Goal: Task Accomplishment & Management: Manage account settings

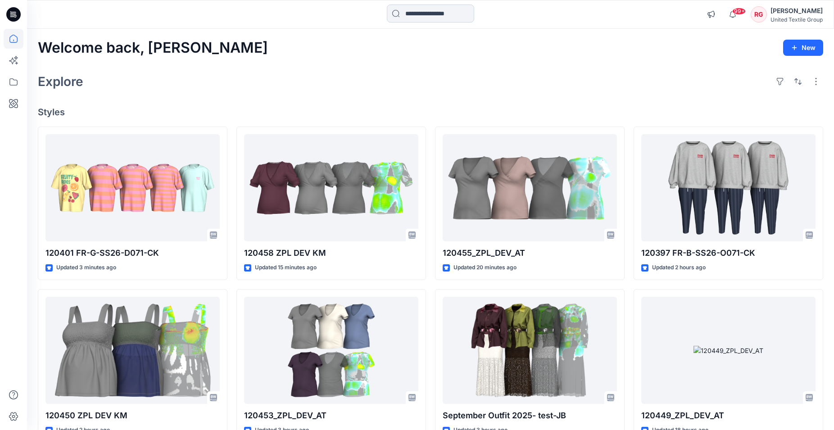
drag, startPoint x: 412, startPoint y: 14, endPoint x: 406, endPoint y: 15, distance: 6.9
click at [411, 15] on input at bounding box center [430, 14] width 87 height 18
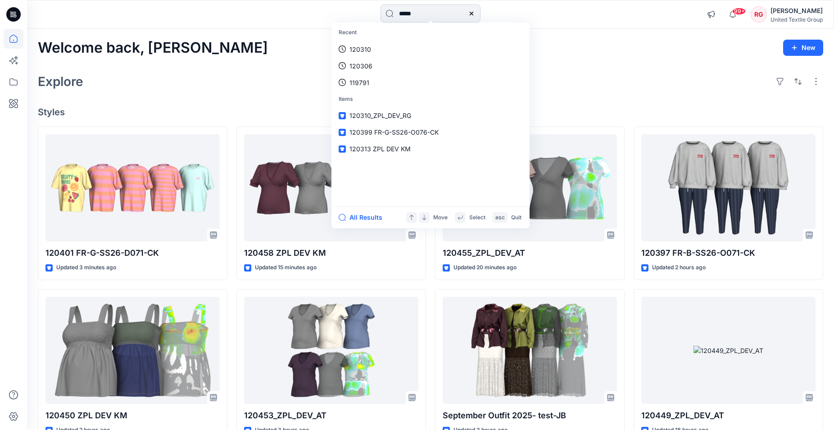
type input "******"
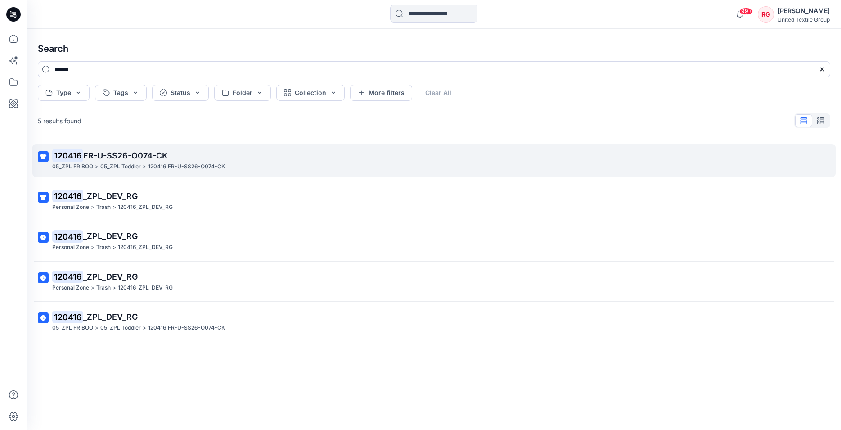
click at [114, 157] on span "FR-U-SS26-O074-CK" at bounding box center [125, 155] width 85 height 9
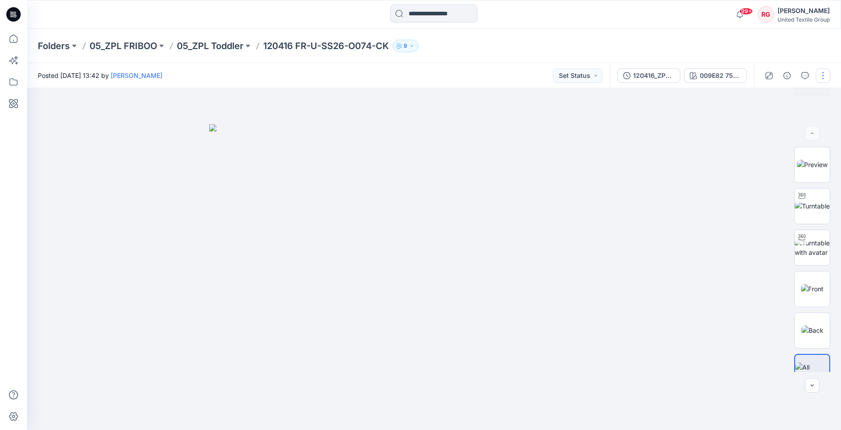
click at [824, 74] on button "button" at bounding box center [823, 75] width 14 height 14
click at [767, 122] on p "Edit" at bounding box center [765, 121] width 11 height 9
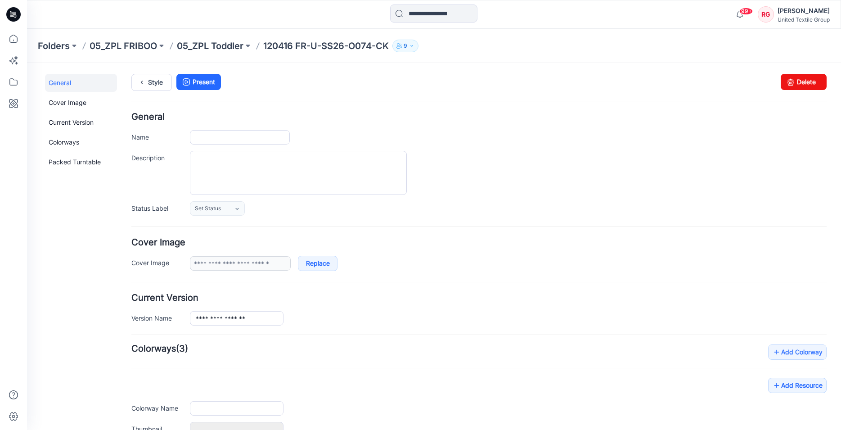
type input "**********"
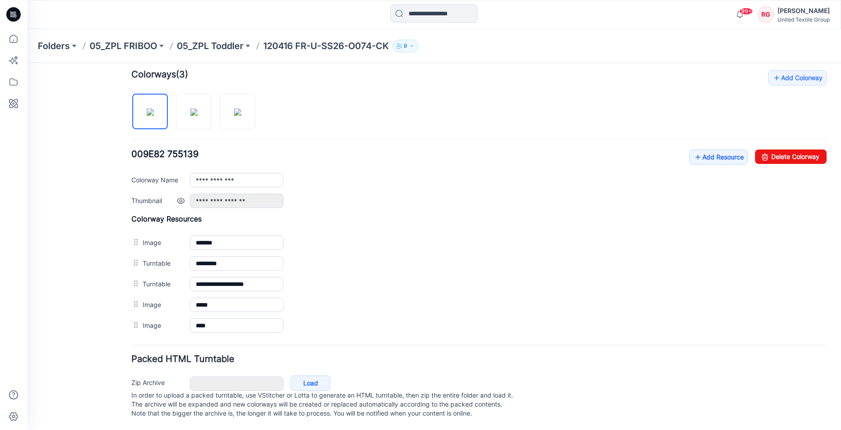
scroll to position [284, 0]
click at [694, 150] on icon at bounding box center [698, 157] width 9 height 14
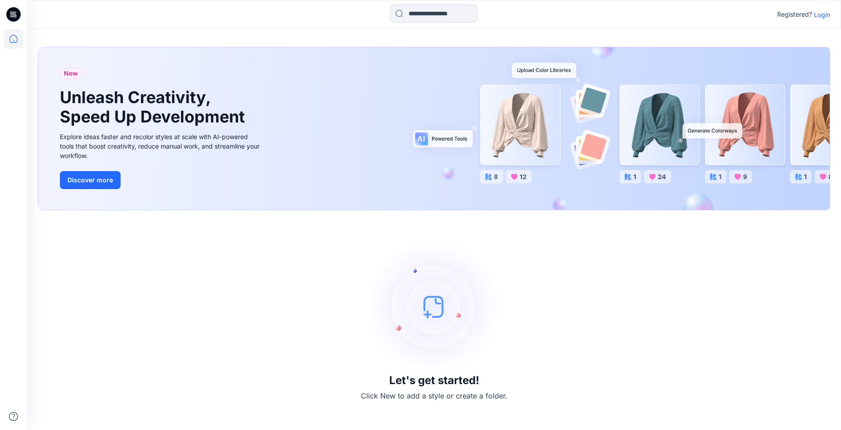
click at [11, 14] on icon at bounding box center [11, 14] width 3 height 0
click at [826, 13] on p "Login" at bounding box center [822, 14] width 16 height 9
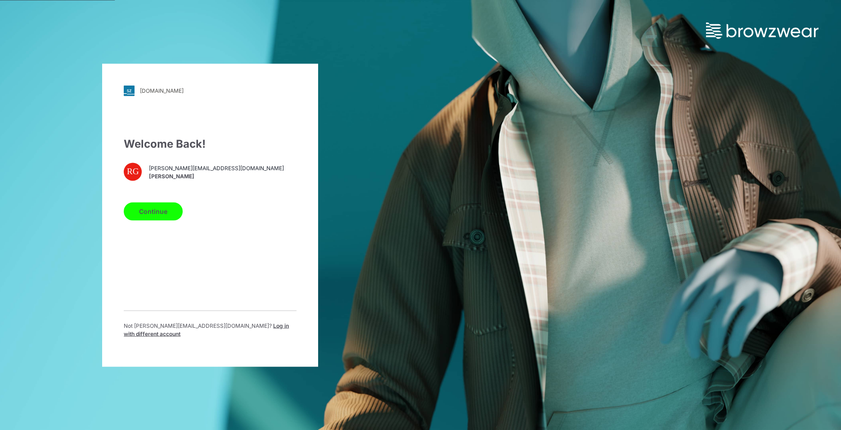
click at [148, 220] on button "Continue" at bounding box center [153, 211] width 59 height 18
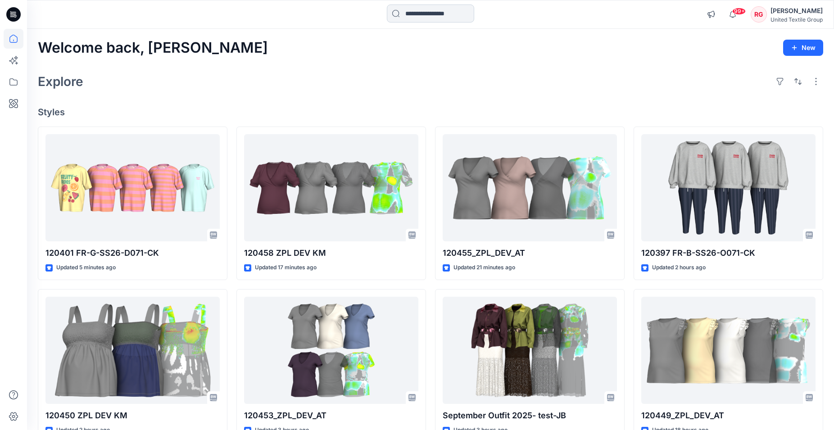
click at [411, 9] on input at bounding box center [430, 14] width 87 height 18
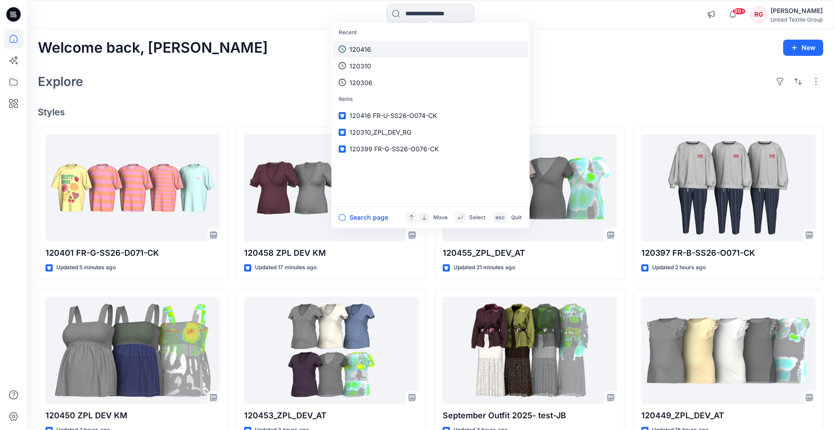
click at [370, 51] on p "120416" at bounding box center [360, 49] width 22 height 9
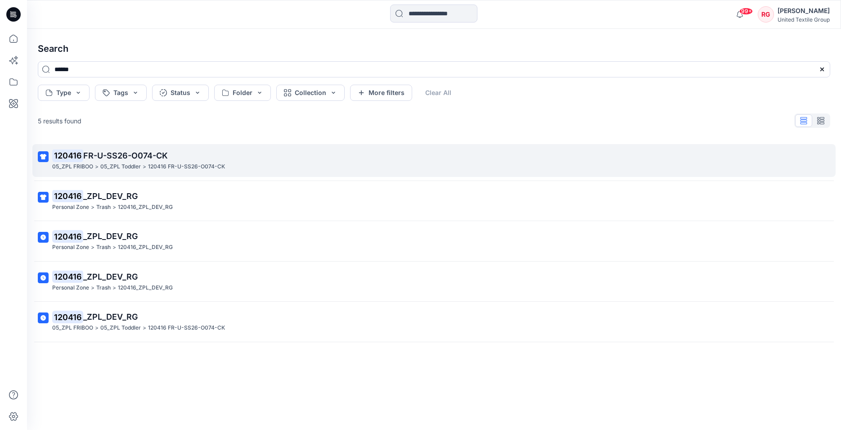
click at [76, 158] on mark "120416" at bounding box center [67, 155] width 31 height 13
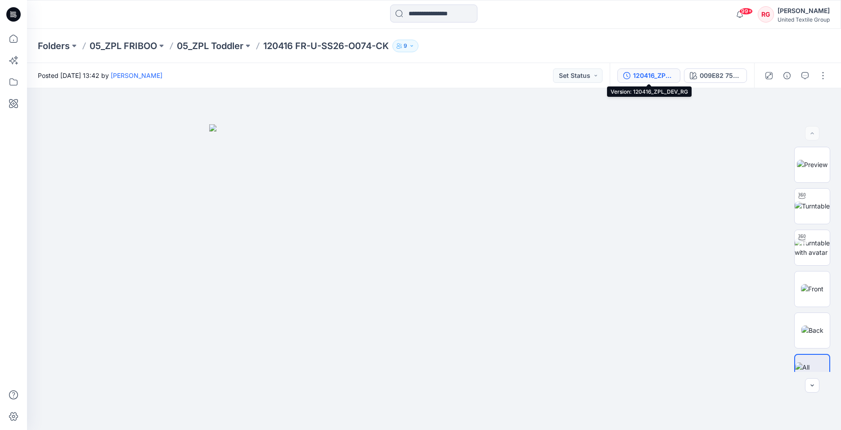
click at [665, 76] on div "120416_ZPL_DEV_RG" at bounding box center [653, 76] width 41 height 10
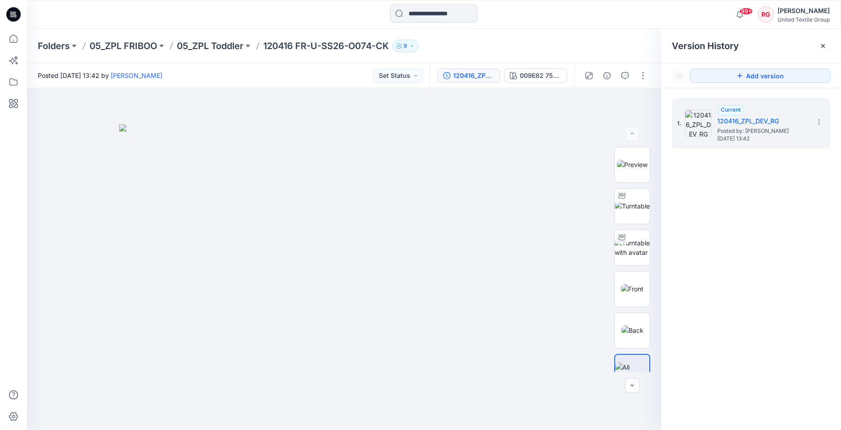
click at [823, 43] on icon at bounding box center [823, 45] width 7 height 7
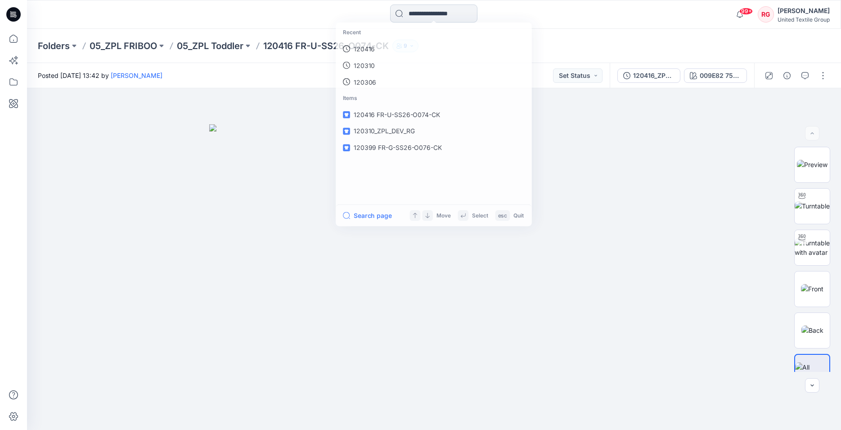
click at [407, 13] on input at bounding box center [433, 14] width 87 height 18
click at [361, 48] on p "120416" at bounding box center [364, 49] width 22 height 9
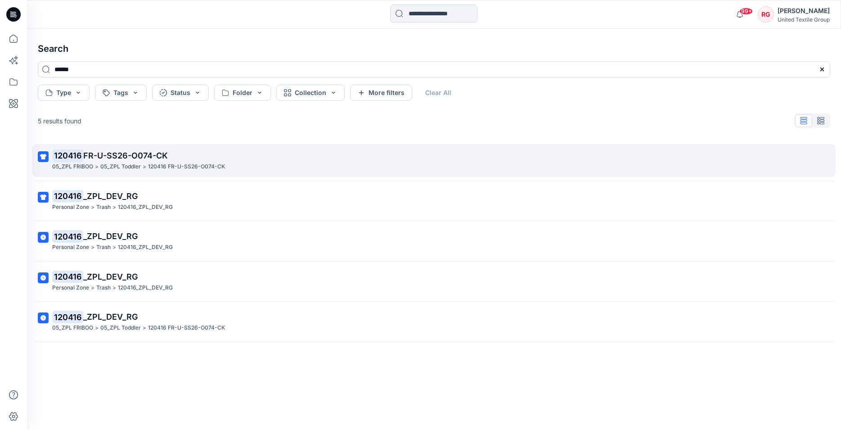
click at [86, 156] on span "FR-U-SS26-O074-CK" at bounding box center [125, 155] width 85 height 9
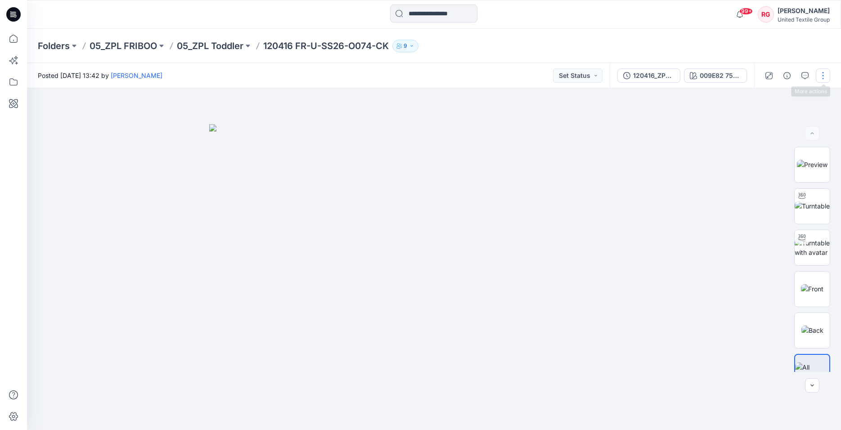
click at [826, 75] on button "button" at bounding box center [823, 75] width 14 height 14
click at [768, 118] on p "Edit" at bounding box center [765, 121] width 11 height 9
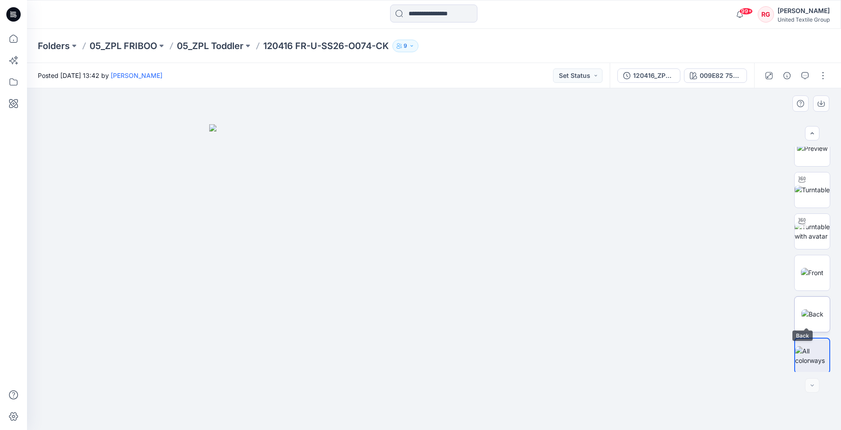
scroll to position [22, 0]
click at [812, 387] on div at bounding box center [812, 385] width 14 height 14
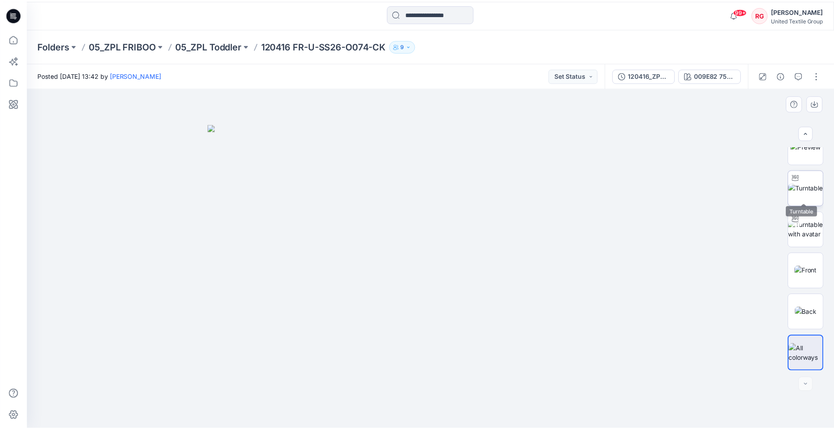
scroll to position [0, 0]
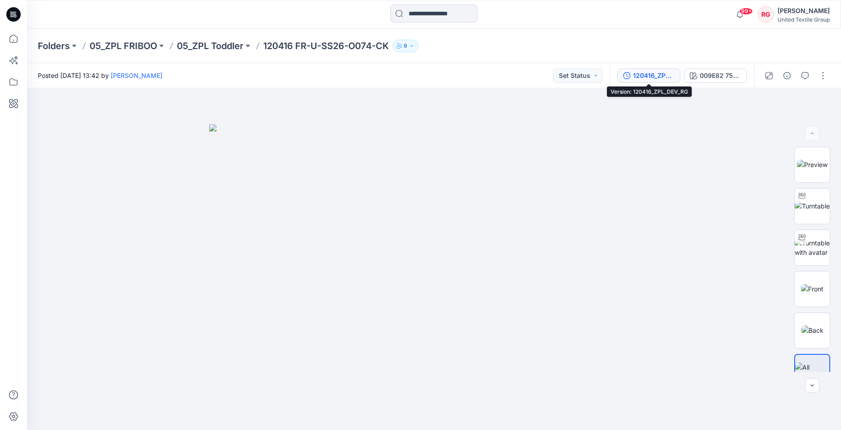
click at [660, 80] on div "120416_ZPL_DEV_RG" at bounding box center [653, 76] width 41 height 10
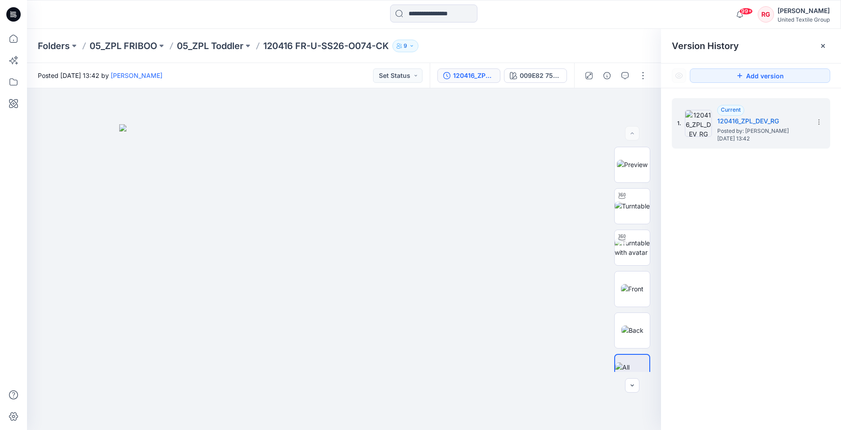
click at [11, 11] on icon at bounding box center [13, 14] width 14 height 29
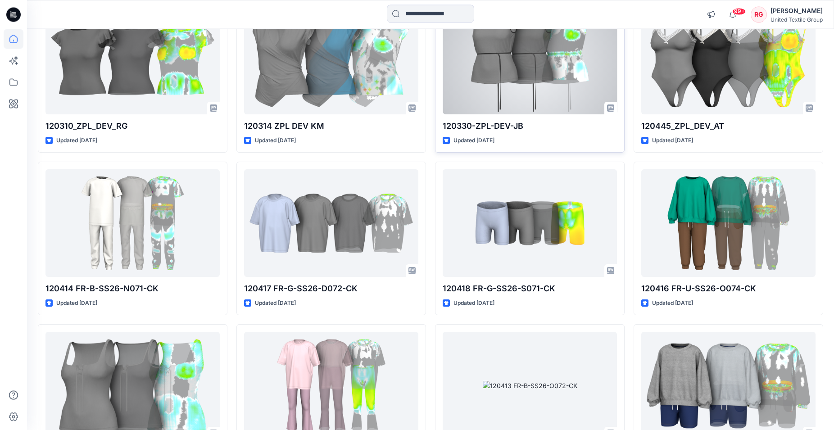
scroll to position [1120, 0]
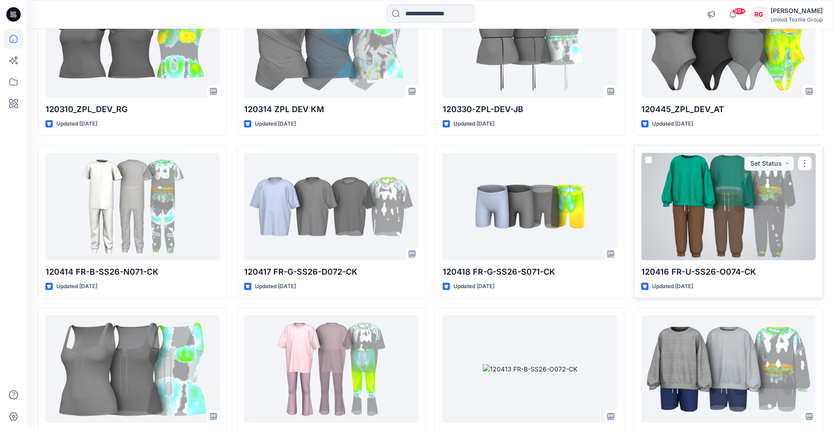
click at [708, 215] on div at bounding box center [728, 207] width 174 height 108
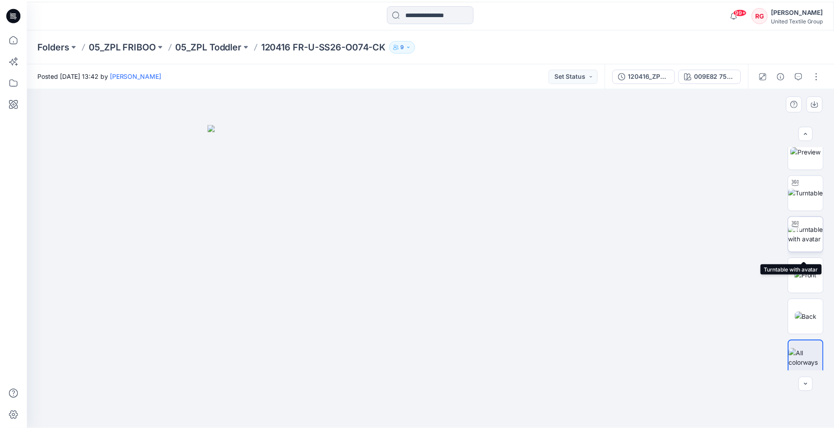
scroll to position [22, 0]
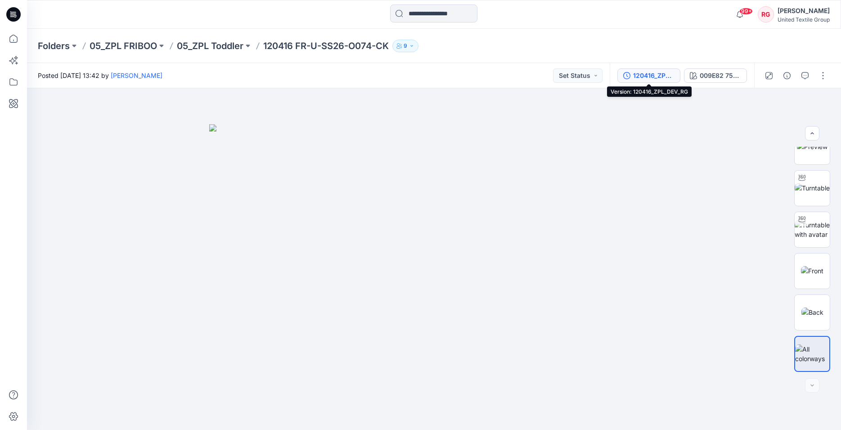
click at [642, 75] on div "120416_ZPL_DEV_RG" at bounding box center [653, 76] width 41 height 10
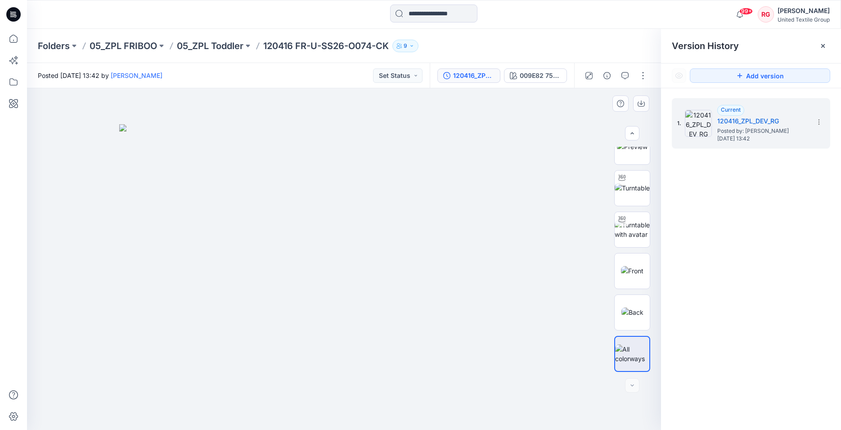
click at [522, 142] on img at bounding box center [344, 277] width 450 height 306
click at [17, 14] on icon at bounding box center [13, 14] width 14 height 14
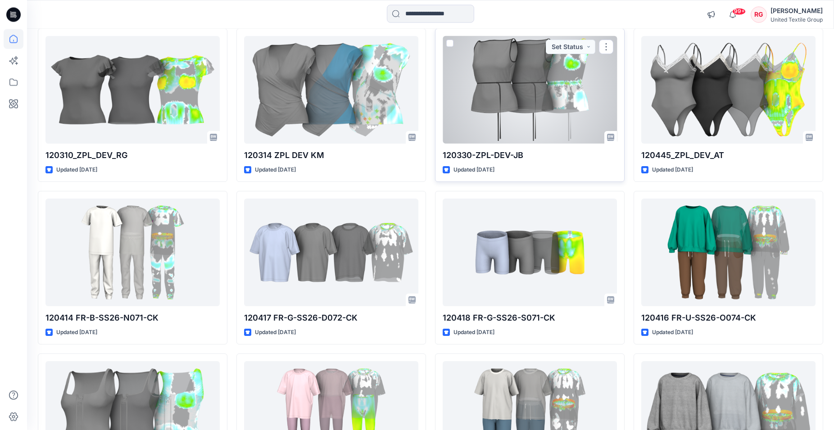
scroll to position [1148, 0]
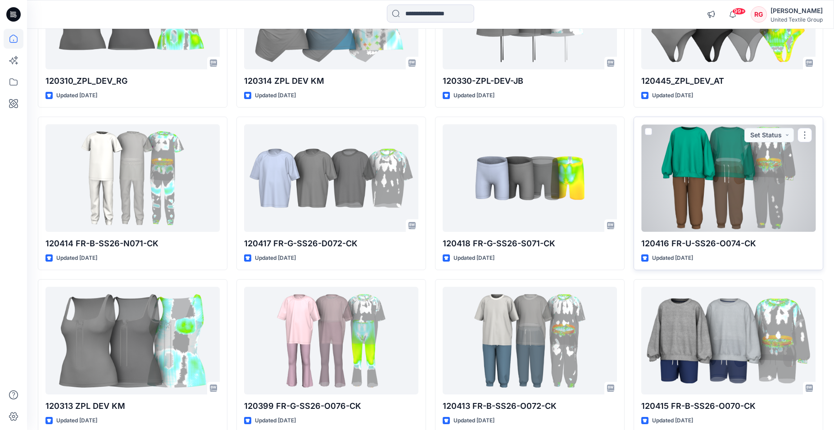
click at [700, 192] on div at bounding box center [728, 178] width 174 height 108
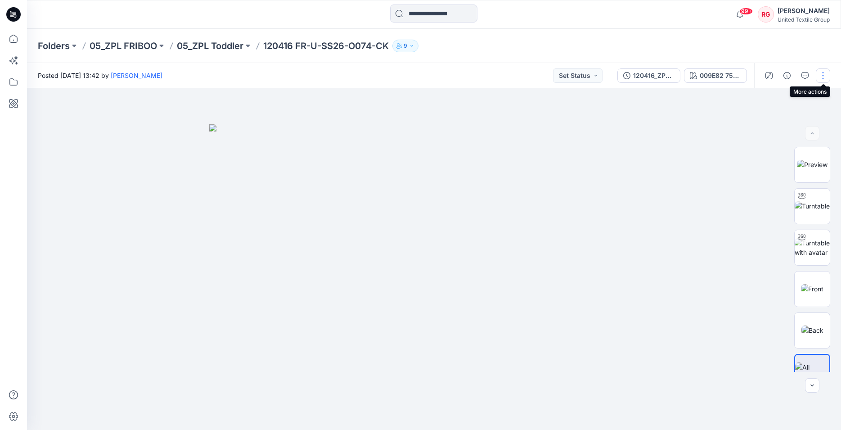
click at [825, 76] on button "button" at bounding box center [823, 75] width 14 height 14
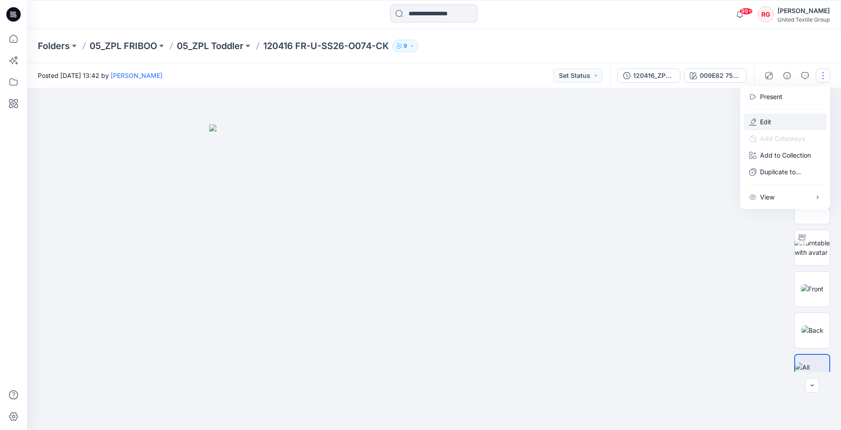
click at [769, 123] on p "Edit" at bounding box center [765, 121] width 11 height 9
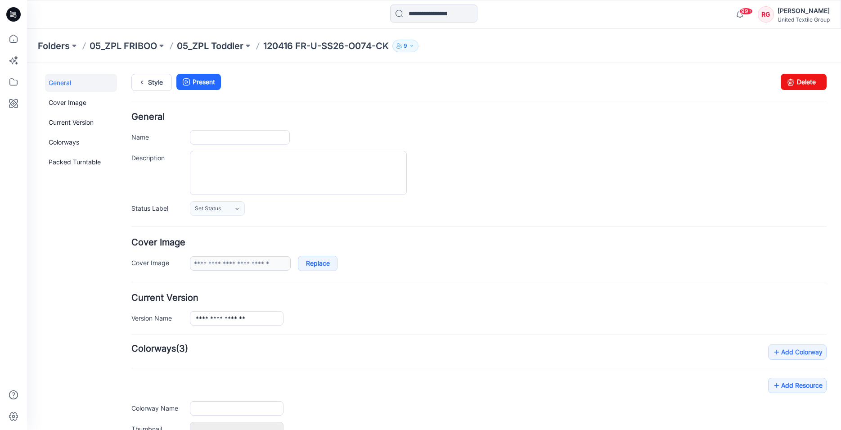
type input "**********"
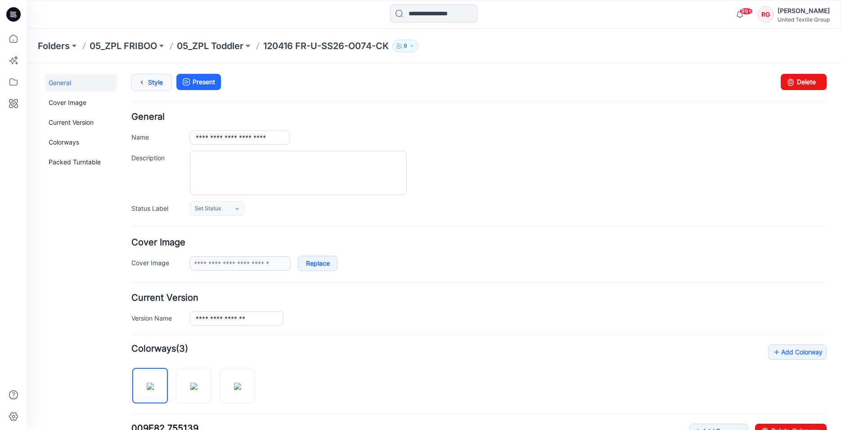
click at [158, 80] on link "Style" at bounding box center [151, 82] width 41 height 17
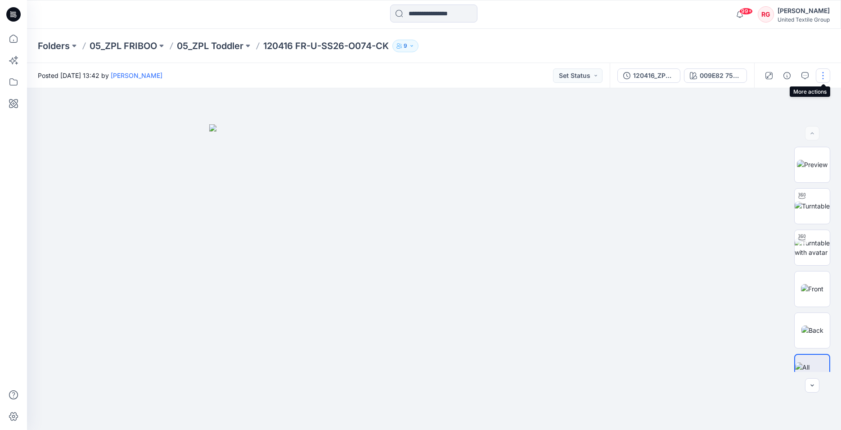
click at [822, 74] on button "button" at bounding box center [823, 75] width 14 height 14
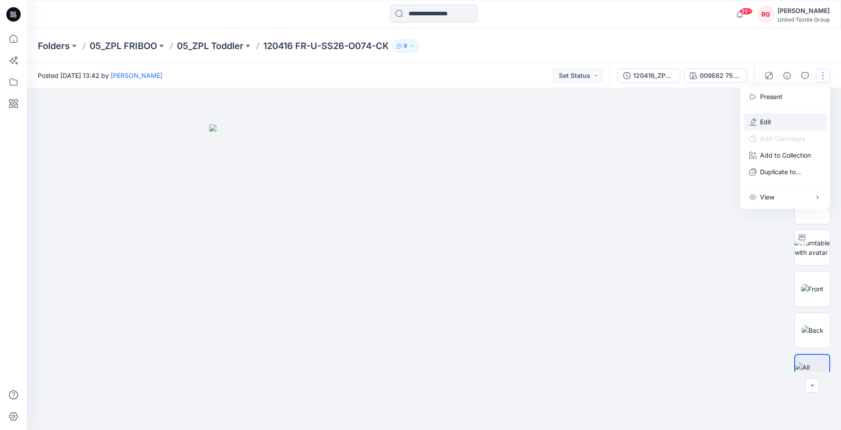
click at [773, 122] on button "Edit" at bounding box center [785, 121] width 83 height 17
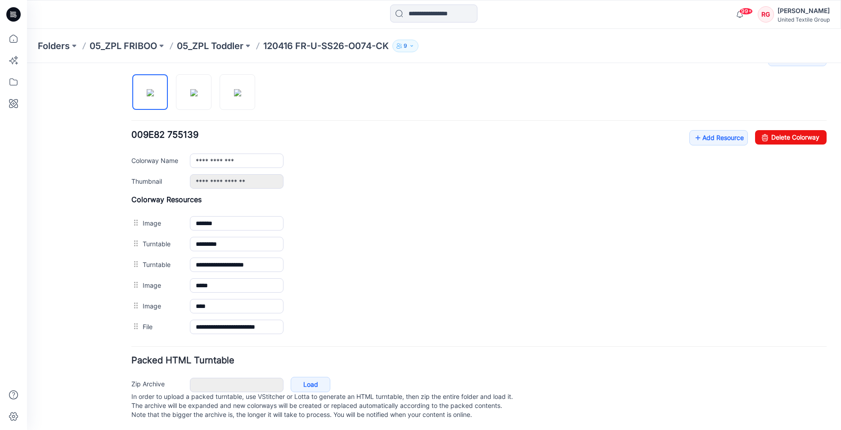
scroll to position [304, 0]
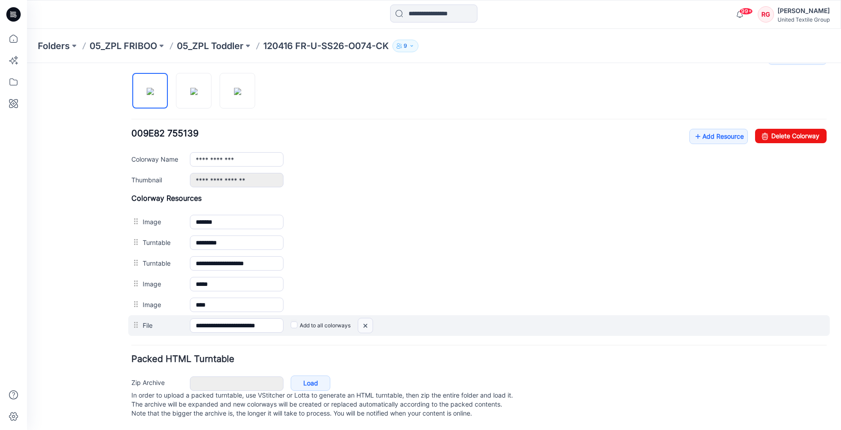
click at [365, 318] on img at bounding box center [365, 325] width 14 height 15
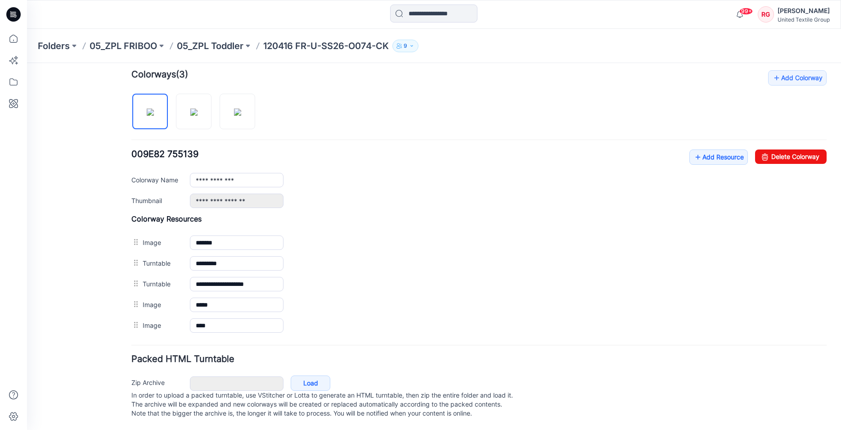
scroll to position [284, 0]
click at [694, 150] on icon at bounding box center [698, 157] width 9 height 14
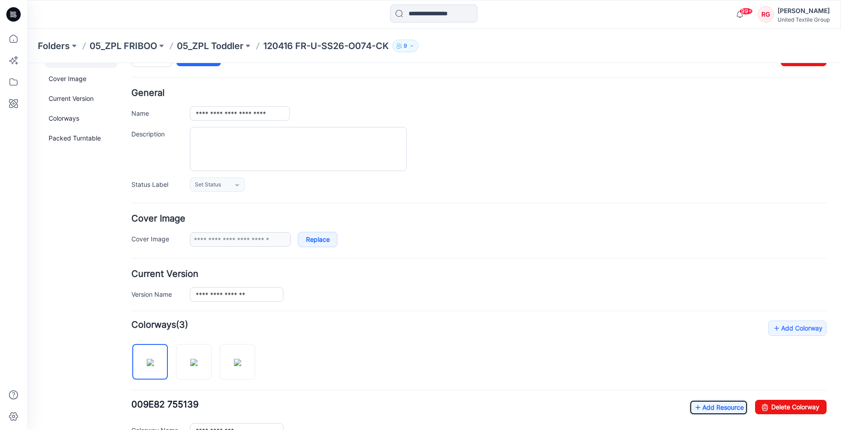
scroll to position [0, 0]
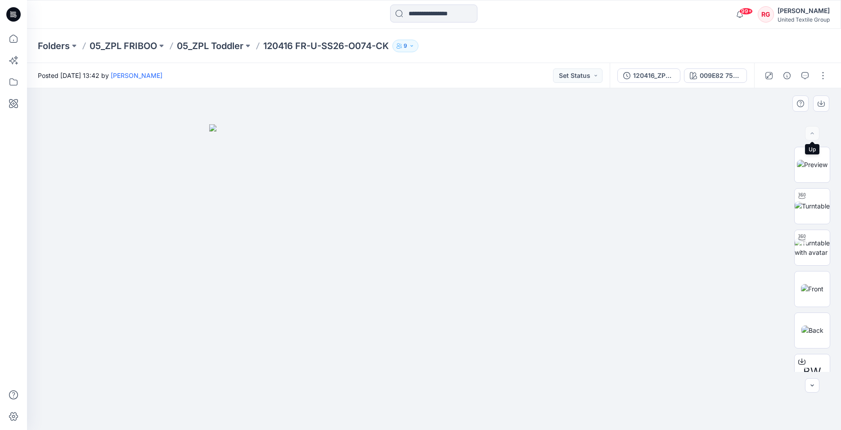
click at [813, 134] on div at bounding box center [812, 133] width 14 height 14
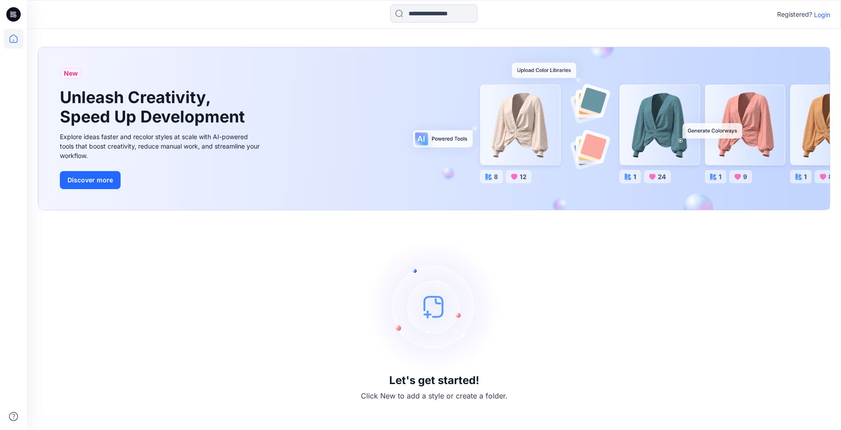
click at [16, 9] on icon at bounding box center [13, 14] width 14 height 29
click at [12, 15] on icon at bounding box center [13, 14] width 14 height 14
click at [825, 14] on p "Login" at bounding box center [822, 14] width 16 height 9
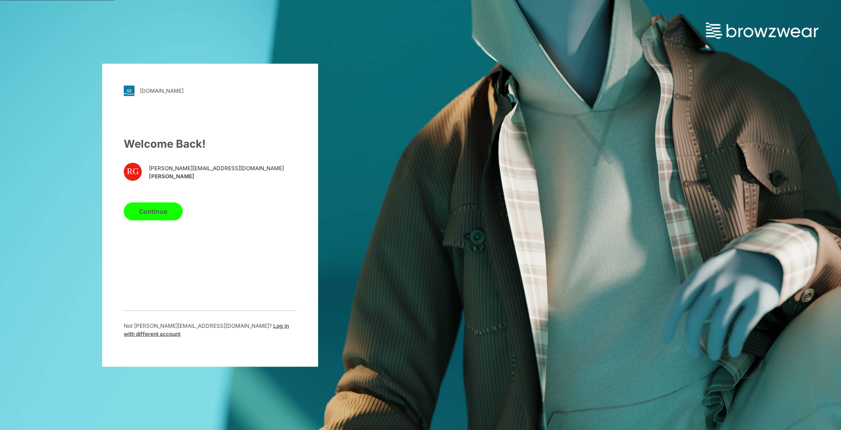
click at [160, 211] on button "Continue" at bounding box center [153, 211] width 59 height 18
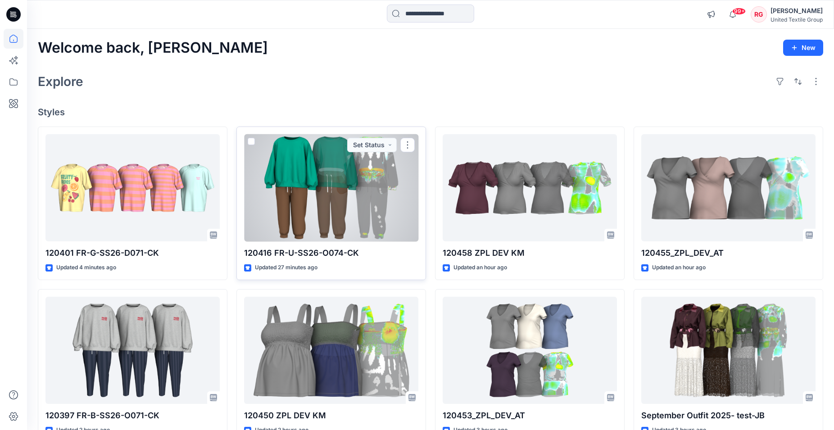
click at [310, 195] on div at bounding box center [331, 188] width 174 height 108
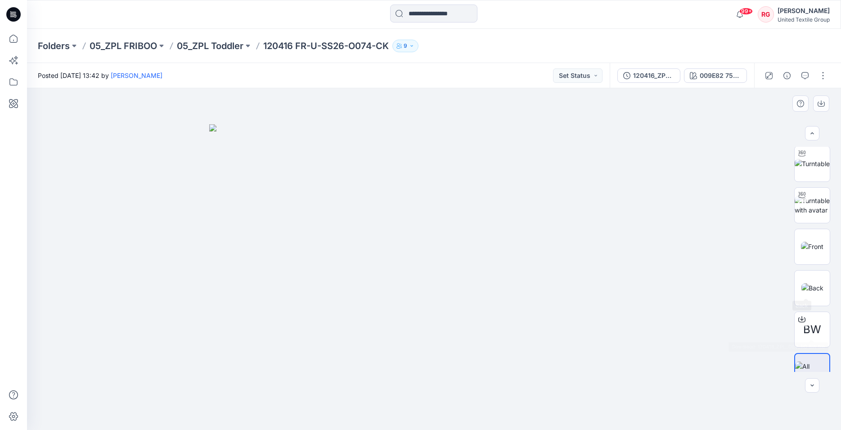
scroll to position [63, 0]
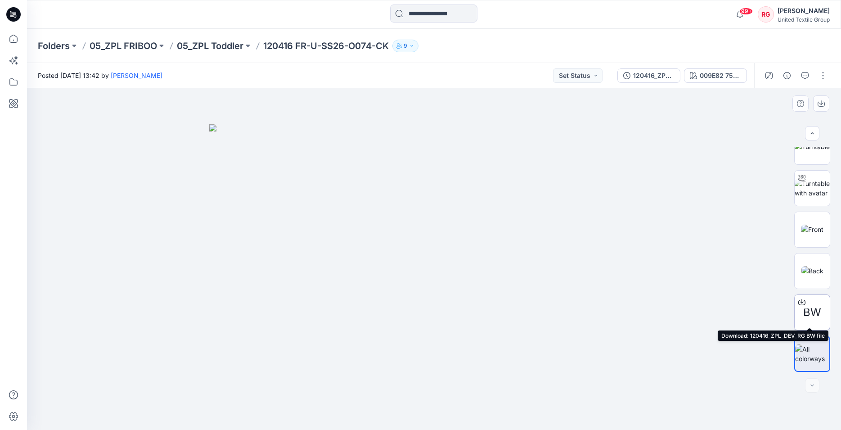
click at [809, 307] on span "BW" at bounding box center [813, 312] width 18 height 16
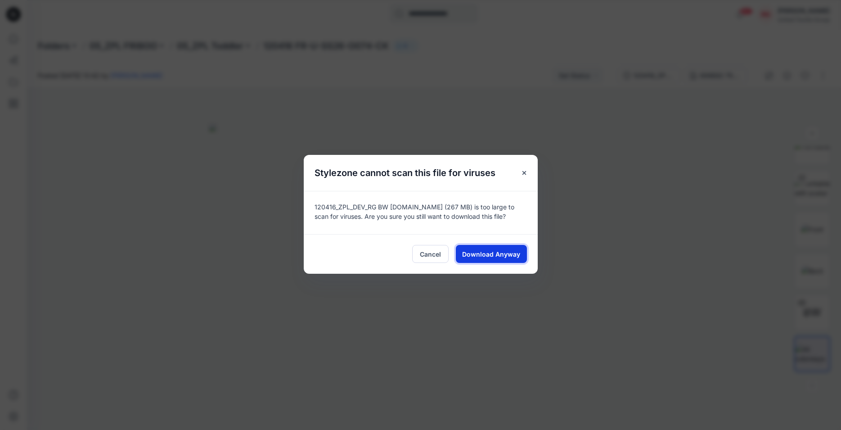
click at [479, 257] on span "Download Anyway" at bounding box center [491, 253] width 58 height 9
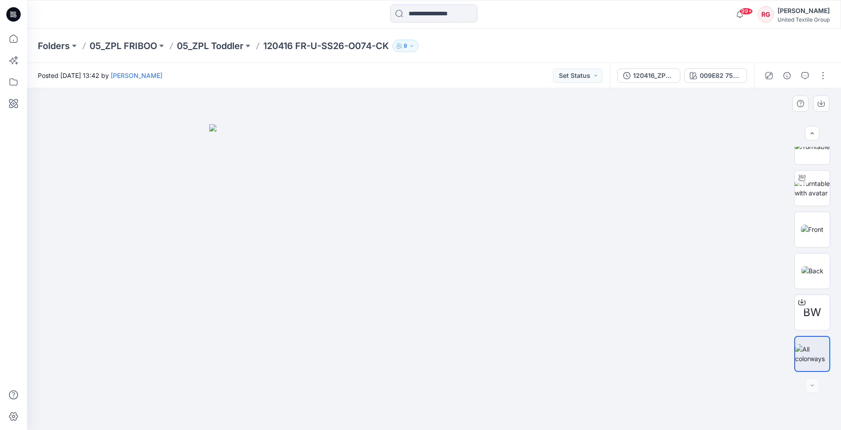
drag, startPoint x: 652, startPoint y: 136, endPoint x: 674, endPoint y: 114, distance: 30.9
click at [652, 137] on img at bounding box center [434, 277] width 450 height 306
